Goal: Transaction & Acquisition: Purchase product/service

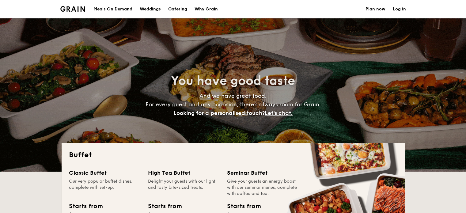
select select
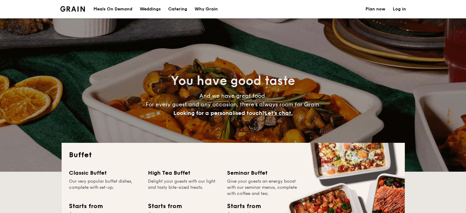
click at [115, 8] on div "Meals On Demand" at bounding box center [112, 9] width 39 height 18
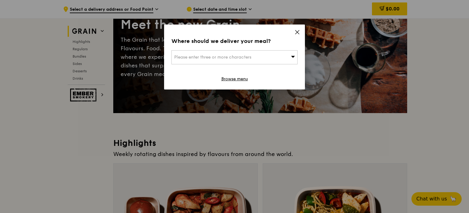
scroll to position [60, 0]
click at [296, 31] on icon at bounding box center [297, 32] width 6 height 6
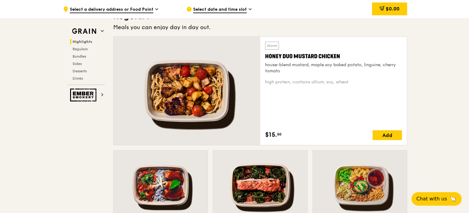
scroll to position [350, 0]
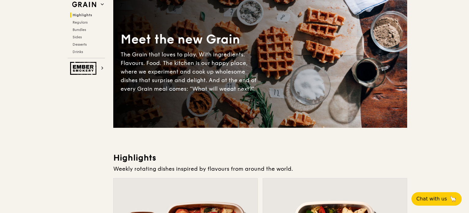
scroll to position [0, 0]
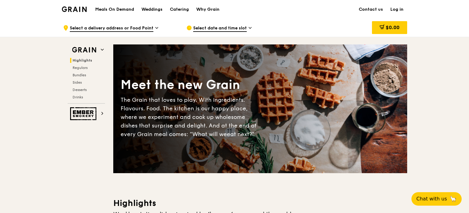
click at [78, 70] on div "Highlights Regulars Bundles Sides Desserts Drinks" at bounding box center [86, 79] width 37 height 42
click at [79, 68] on span "Regulars" at bounding box center [81, 67] width 16 height 4
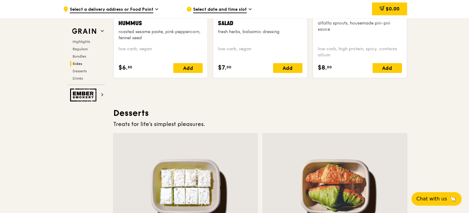
scroll to position [1663, 0]
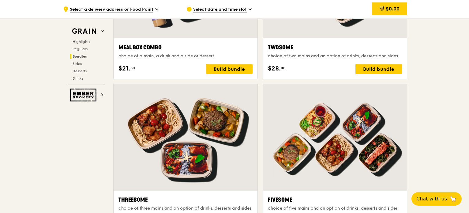
scroll to position [1006, 0]
